Goal: Information Seeking & Learning: Compare options

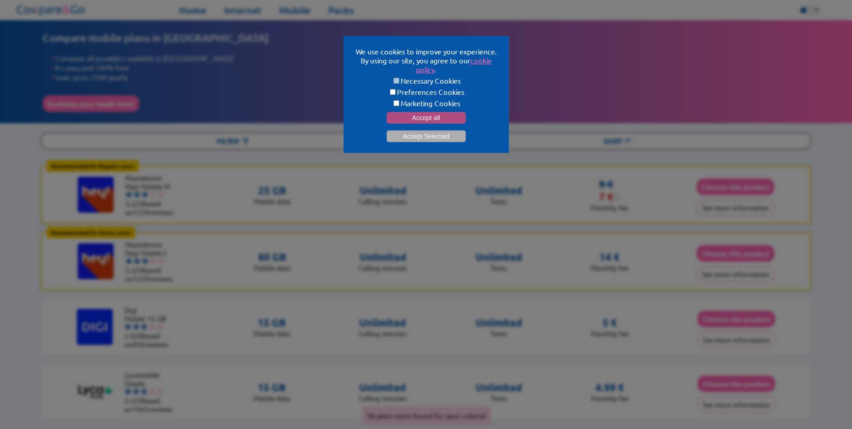
click at [429, 116] on button "Accept all" at bounding box center [426, 118] width 79 height 12
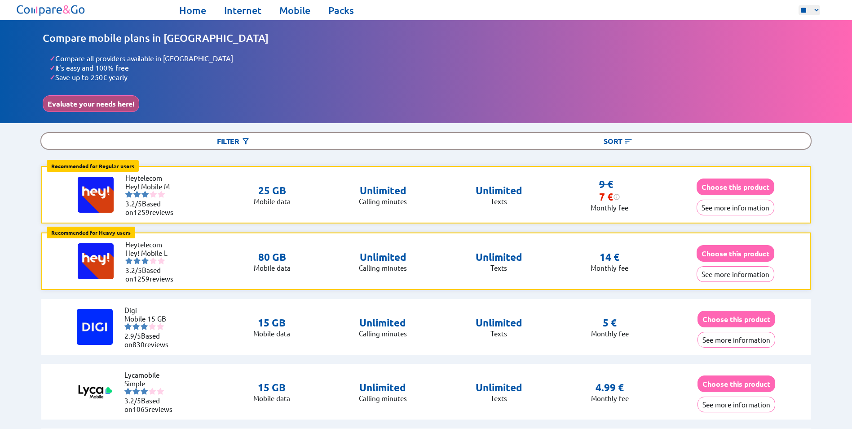
click at [106, 104] on button "Evaluate your needs here!" at bounding box center [91, 103] width 97 height 17
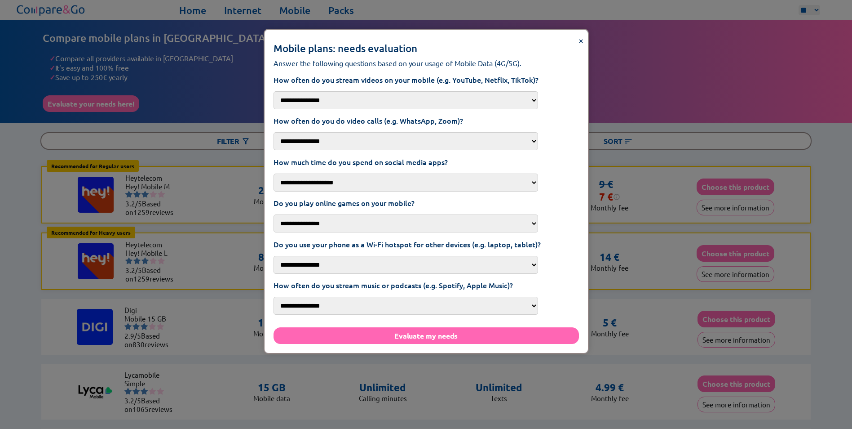
click at [579, 41] on span "×" at bounding box center [581, 40] width 5 height 12
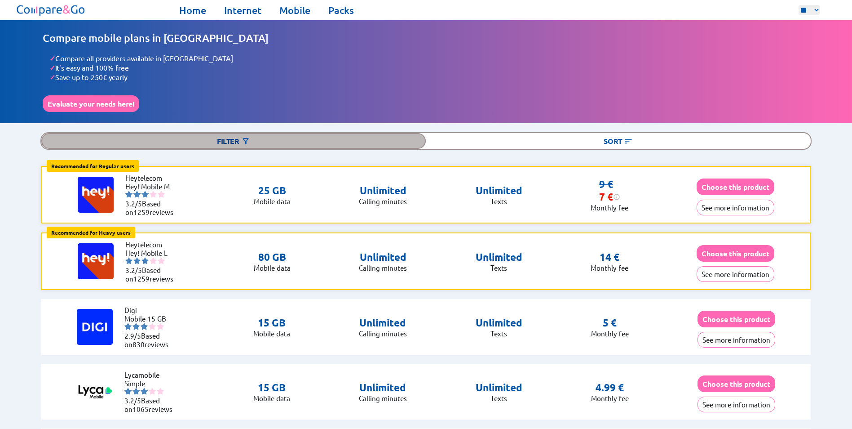
click at [237, 138] on div "Filter" at bounding box center [233, 141] width 385 height 16
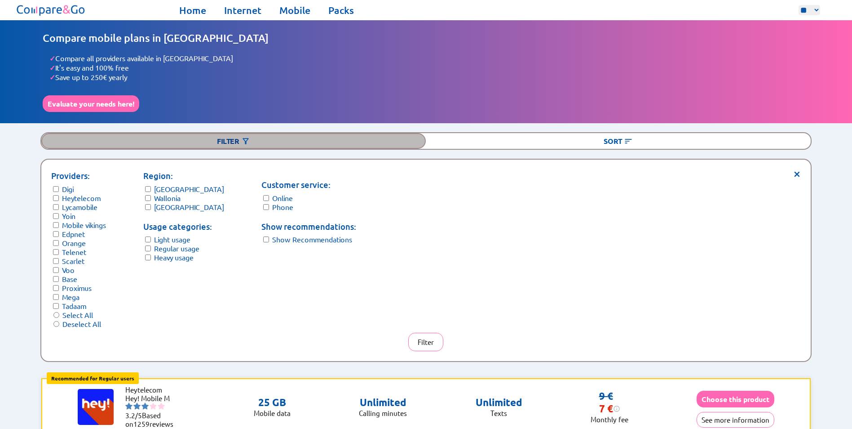
click at [237, 137] on div "Filter" at bounding box center [233, 141] width 385 height 16
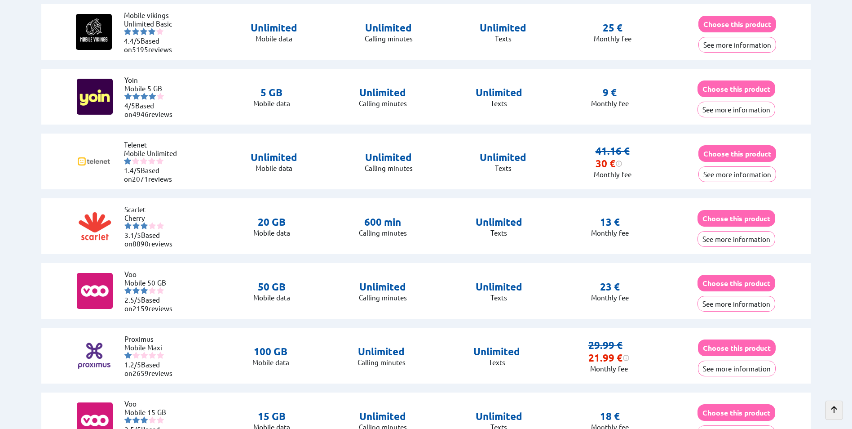
scroll to position [1797, 0]
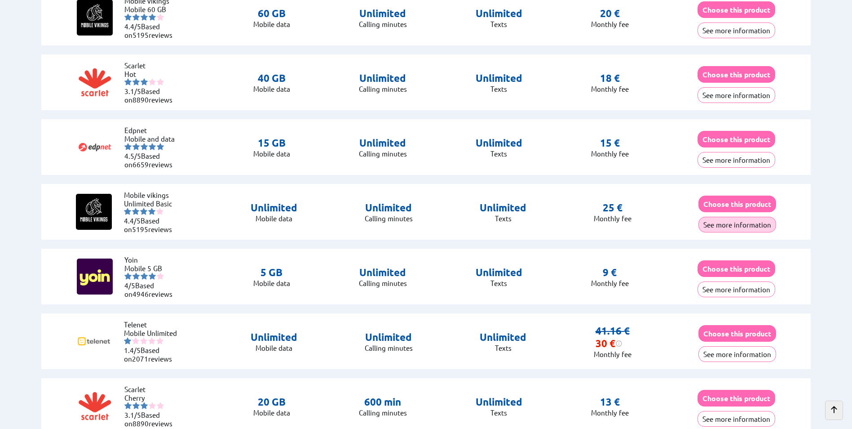
click at [735, 221] on button "See more information" at bounding box center [738, 225] width 78 height 16
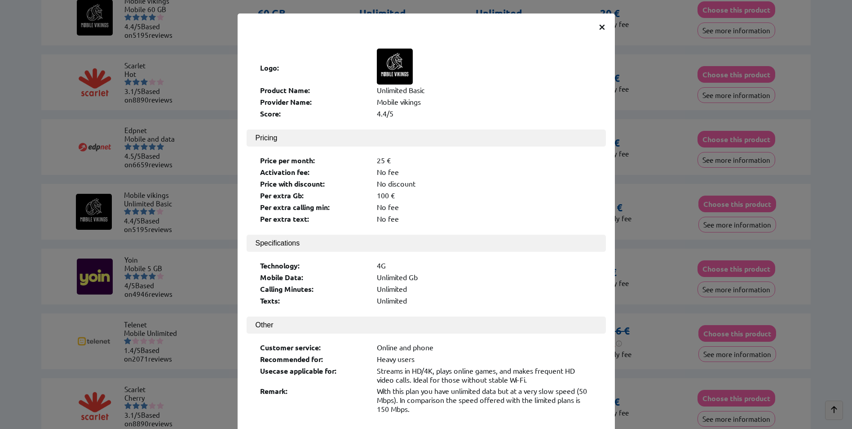
click at [598, 28] on span "×" at bounding box center [602, 26] width 8 height 16
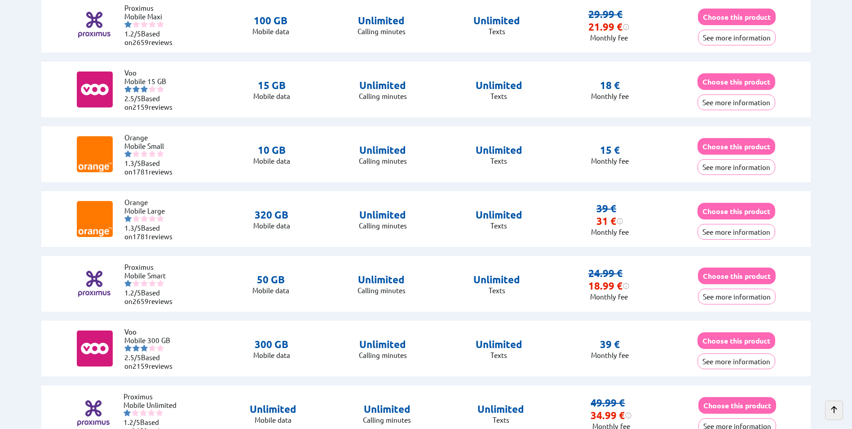
scroll to position [2291, 0]
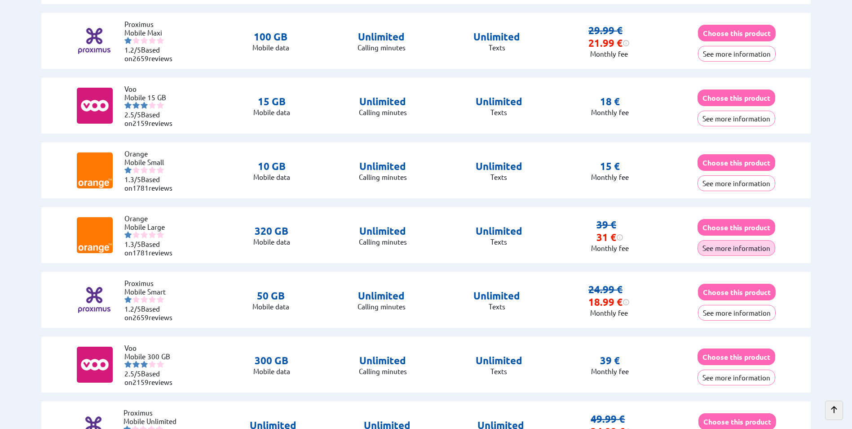
click at [733, 245] on button "See more information" at bounding box center [737, 248] width 78 height 16
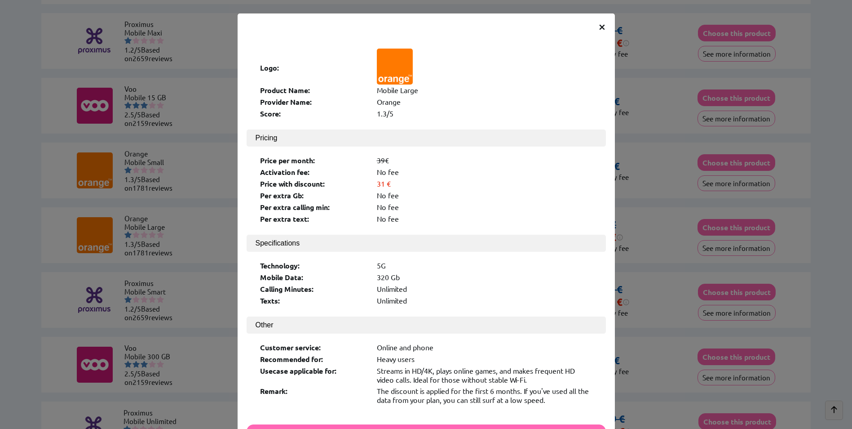
click at [599, 25] on span "×" at bounding box center [602, 26] width 8 height 16
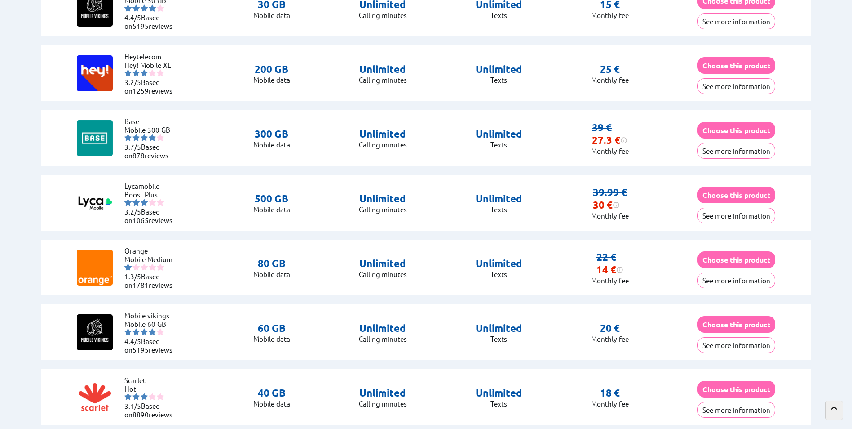
scroll to position [1438, 0]
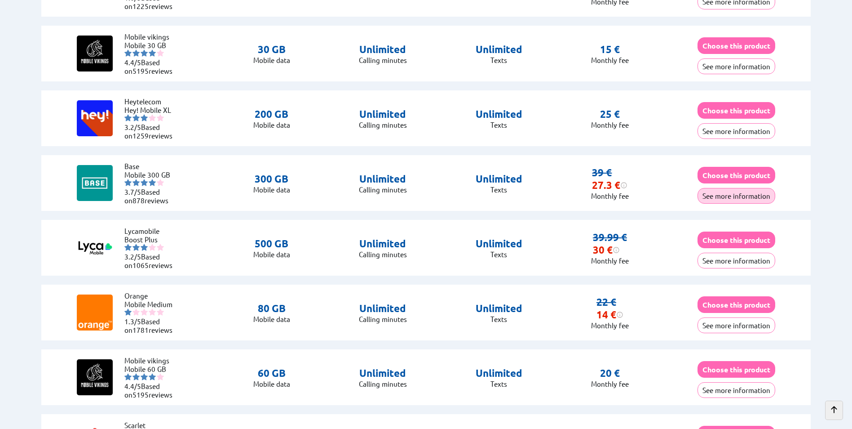
click at [729, 193] on button "See more information" at bounding box center [737, 196] width 78 height 16
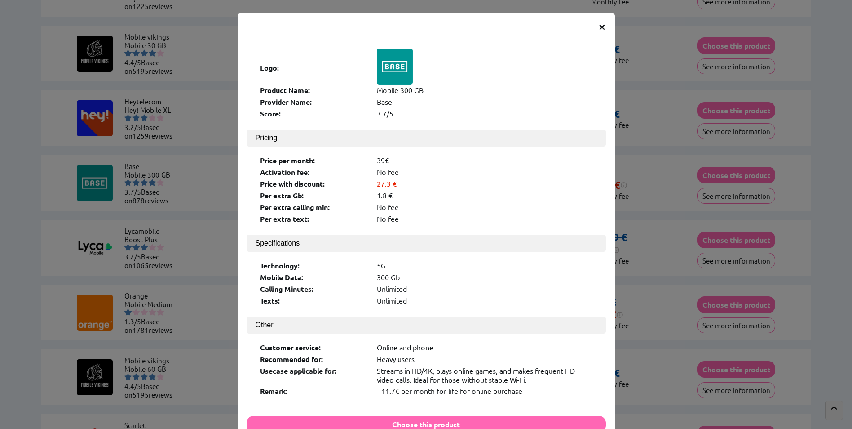
click at [598, 28] on span "×" at bounding box center [602, 26] width 8 height 16
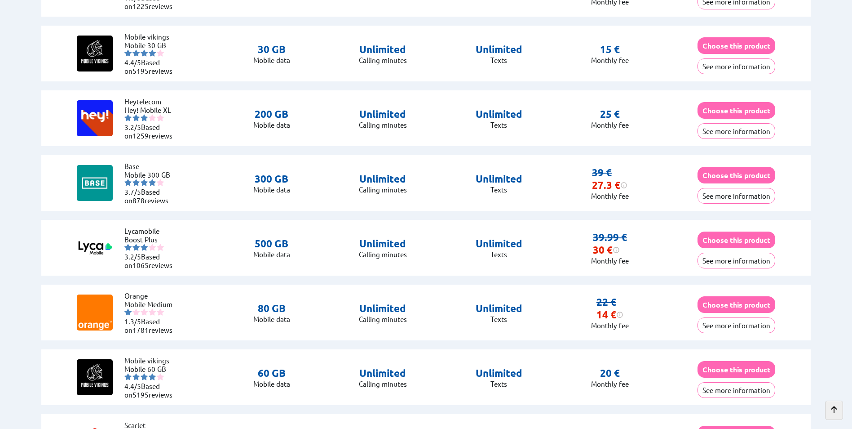
click at [729, 255] on button "See more information" at bounding box center [737, 260] width 78 height 16
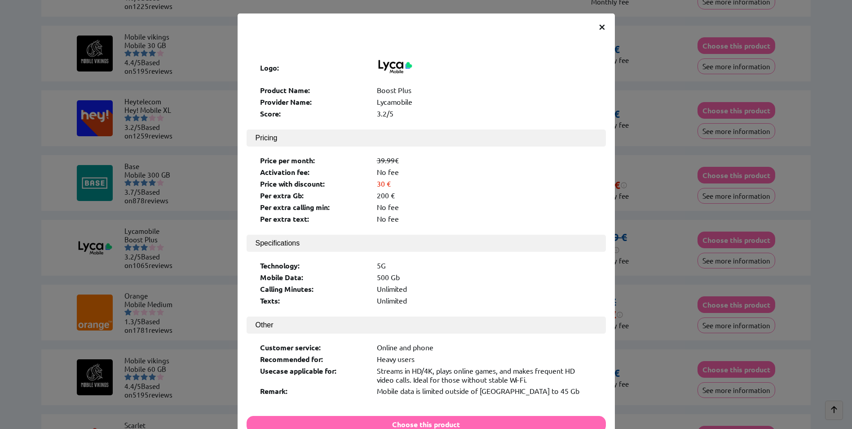
scroll to position [1436, 0]
click at [600, 25] on span "×" at bounding box center [602, 26] width 8 height 16
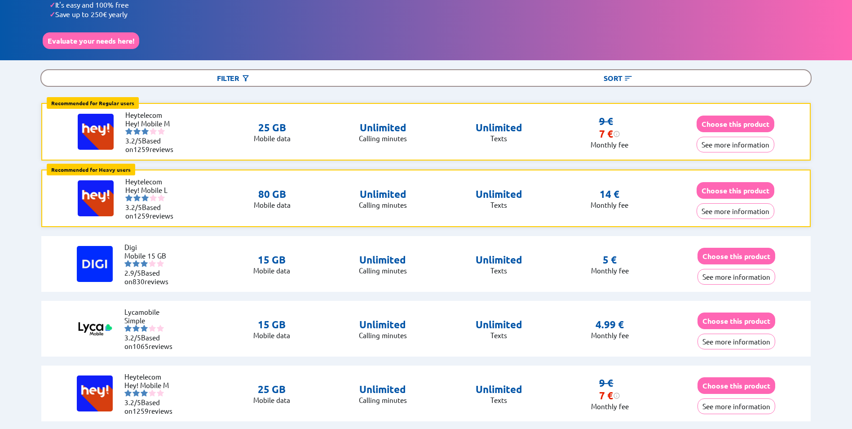
scroll to position [45, 0]
